Goal: Transaction & Acquisition: Purchase product/service

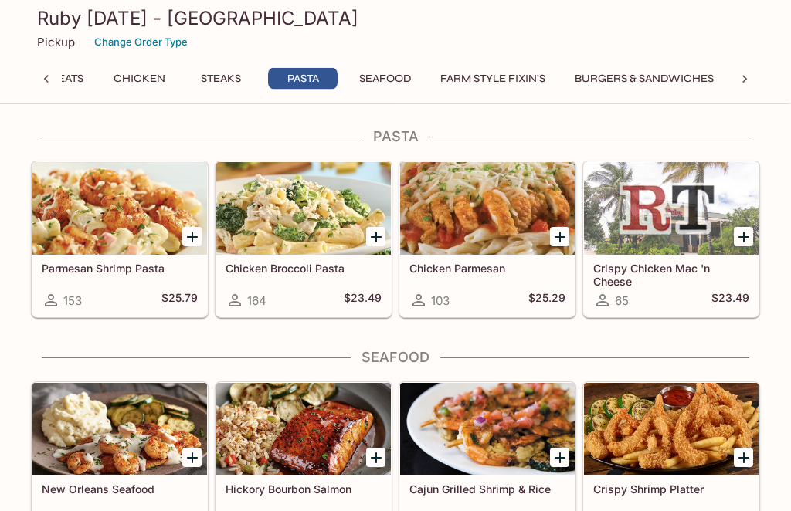
scroll to position [3614, 0]
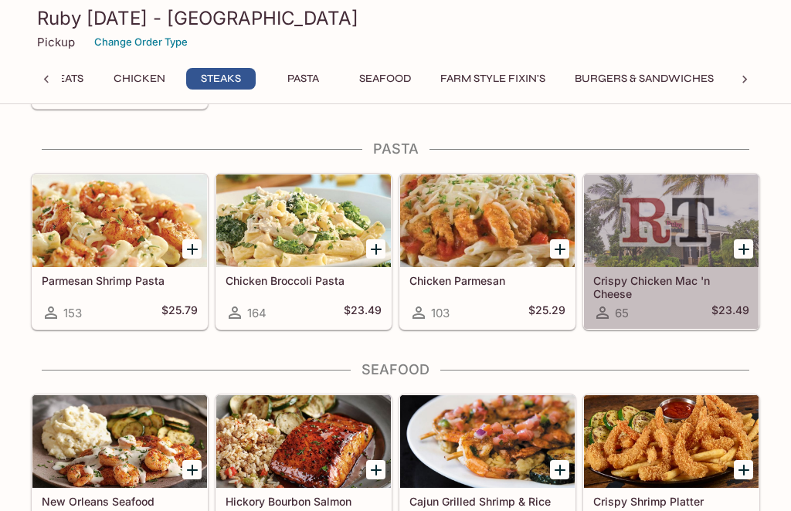
click at [656, 288] on h5 "Crispy Chicken Mac 'n Cheese" at bounding box center [671, 286] width 156 height 25
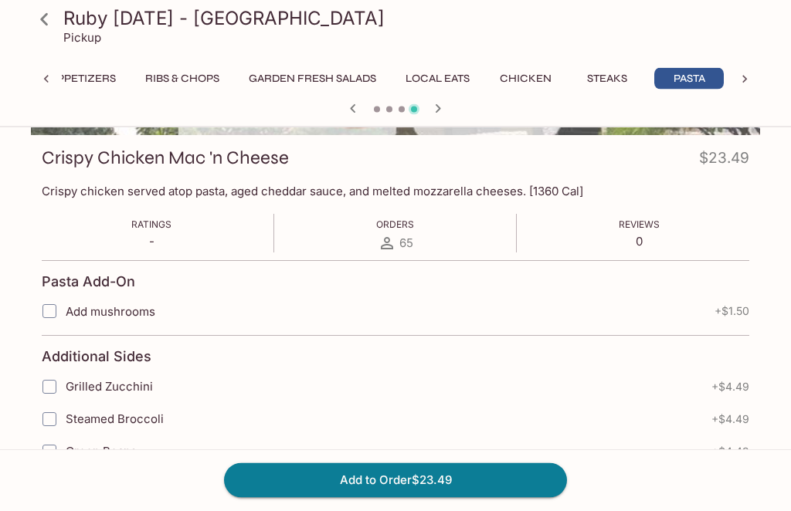
scroll to position [198, 0]
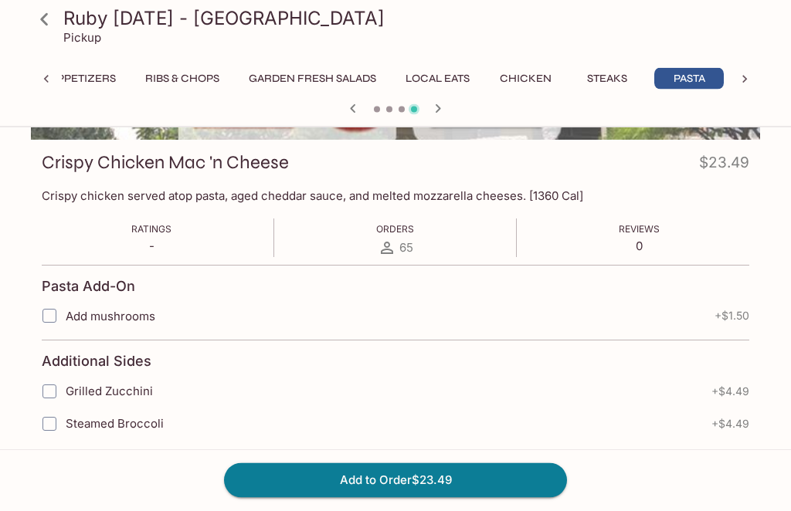
click at [295, 64] on div "Ruby [DATE] - Moanalua Center Pickup Takeout Bag Happy Hour Zero Proof Appetize…" at bounding box center [395, 61] width 741 height 122
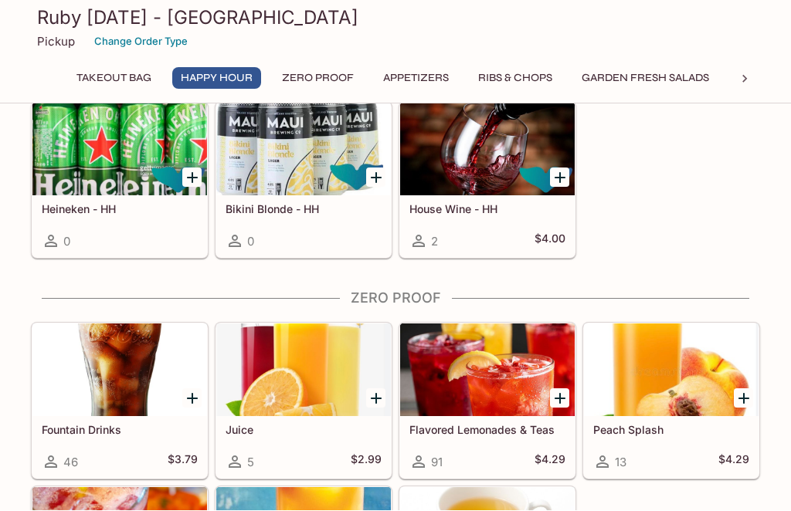
scroll to position [609, 0]
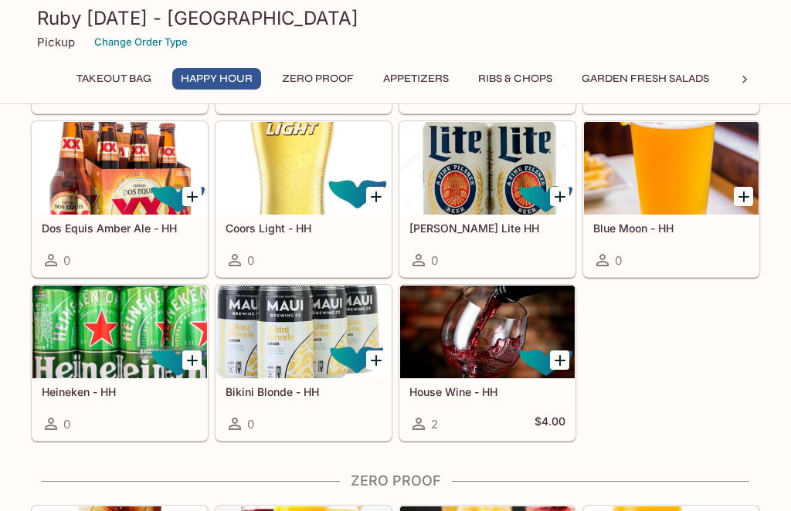
click at [653, 73] on button "Garden Fresh Salads" at bounding box center [645, 79] width 144 height 22
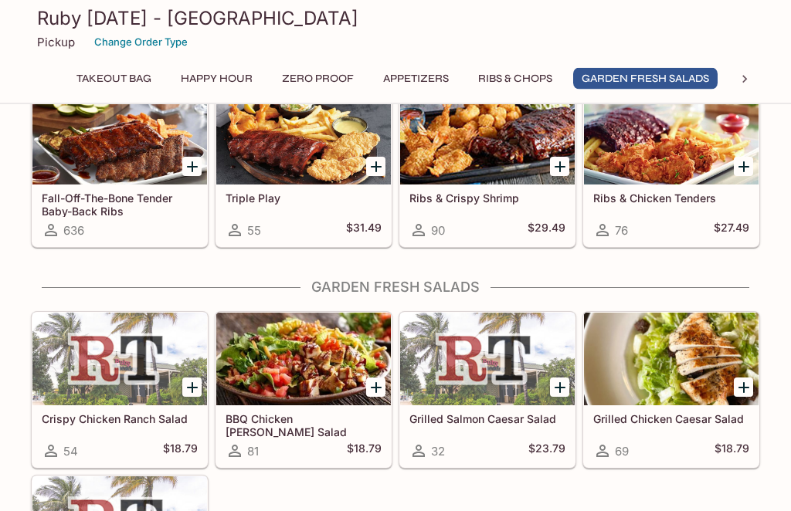
scroll to position [1921, 0]
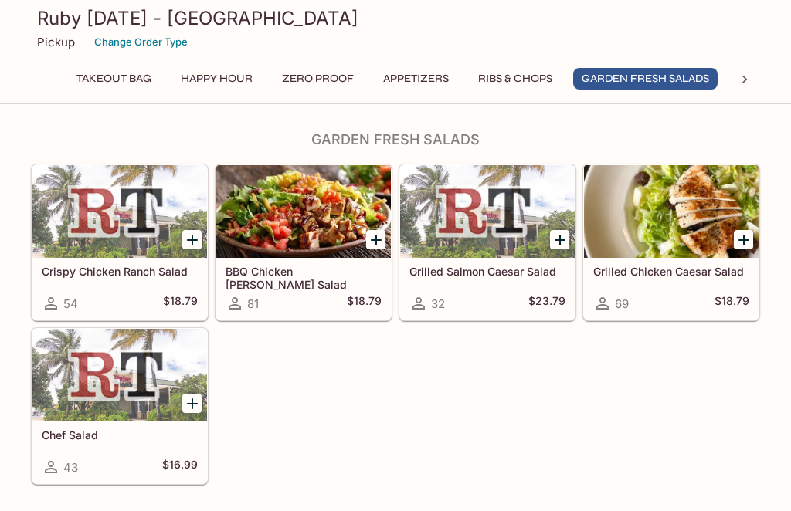
click at [89, 274] on h5 "Crispy Chicken Ranch Salad" at bounding box center [120, 271] width 156 height 13
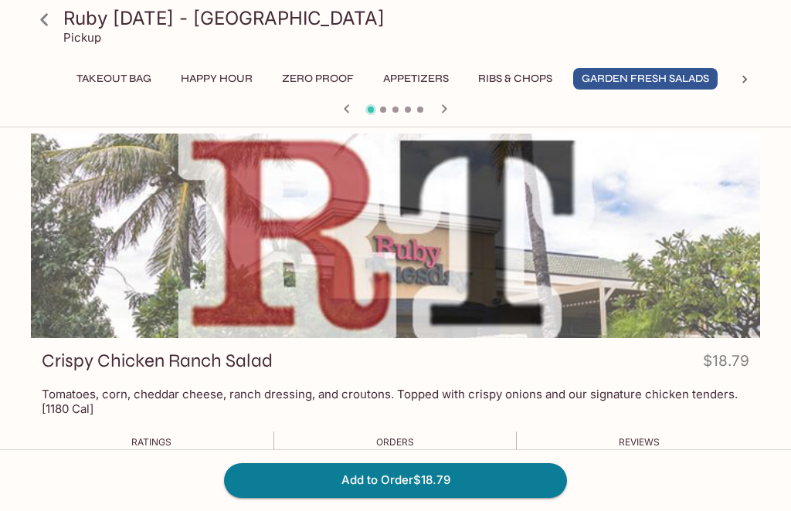
click at [42, 12] on icon at bounding box center [44, 19] width 27 height 27
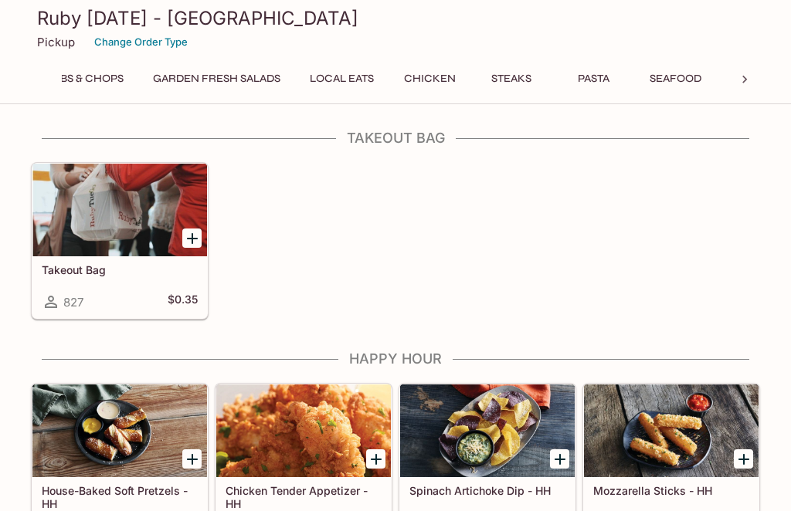
scroll to position [0, 434]
click at [226, 73] on button "Garden Fresh Salads" at bounding box center [211, 79] width 144 height 22
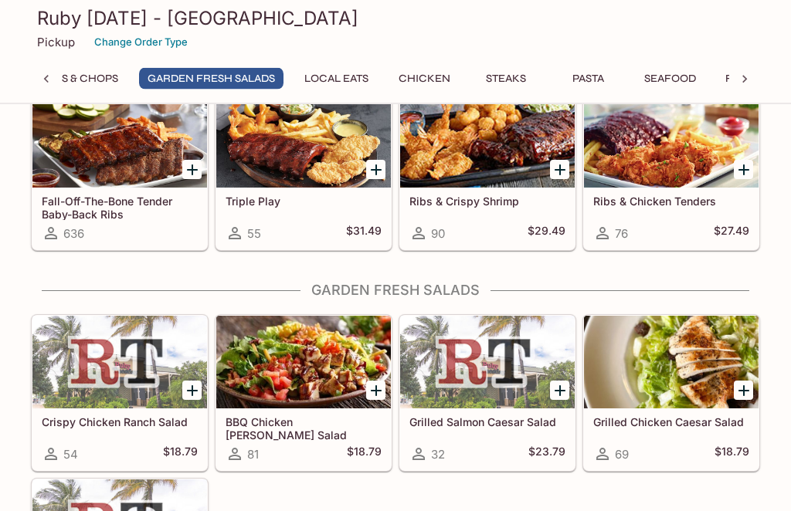
scroll to position [1921, 0]
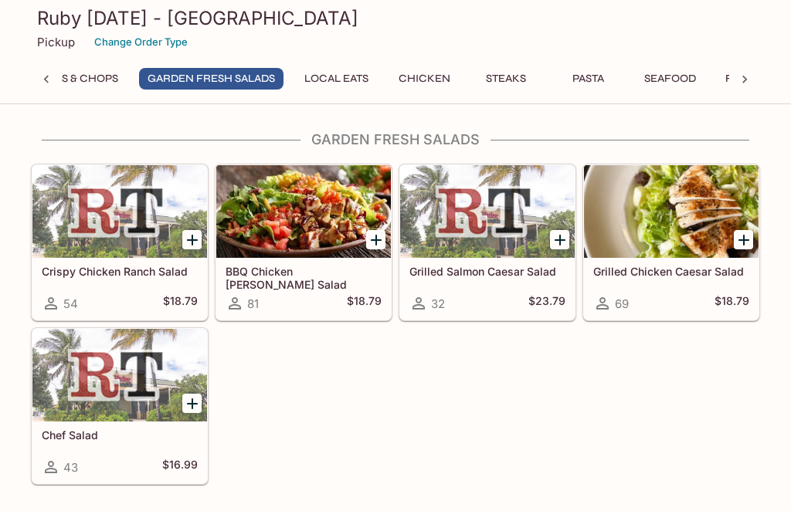
click at [67, 385] on div at bounding box center [119, 375] width 175 height 93
